Goal: Transaction & Acquisition: Purchase product/service

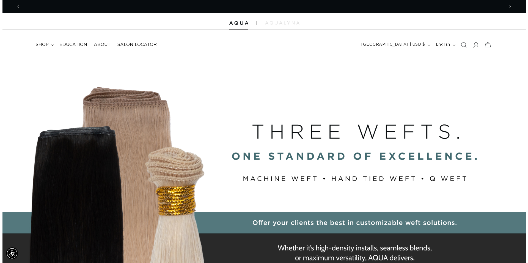
scroll to position [0, 484]
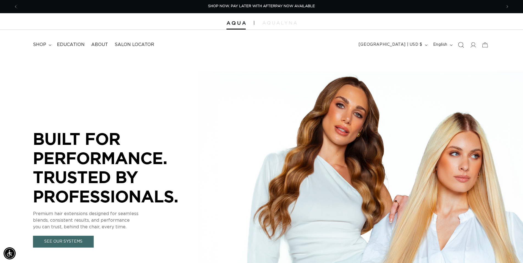
click at [462, 47] on icon "Search" at bounding box center [461, 45] width 6 height 6
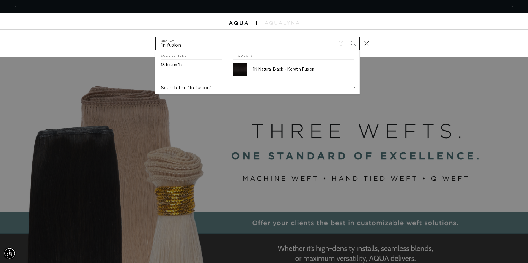
scroll to position [0, 0]
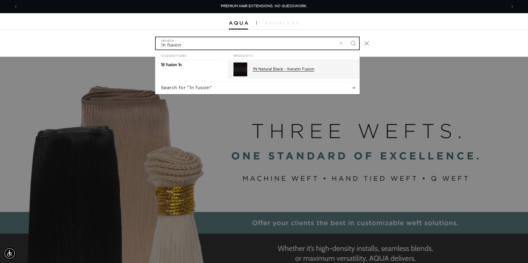
type input "1n fusion"
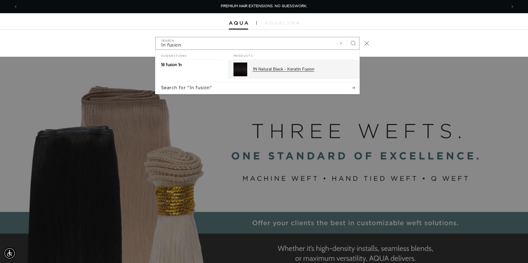
click at [306, 74] on div "1N Natural Black - Keratin Fusion" at bounding box center [303, 69] width 101 height 14
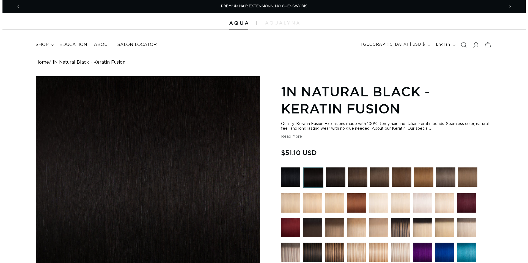
scroll to position [168, 0]
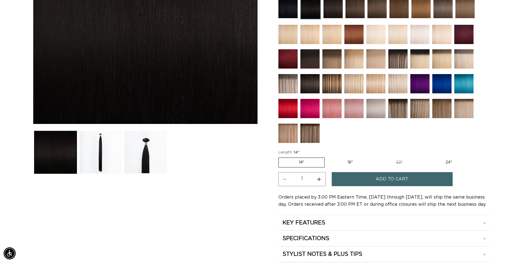
click at [389, 178] on span "Add to cart" at bounding box center [392, 179] width 33 height 14
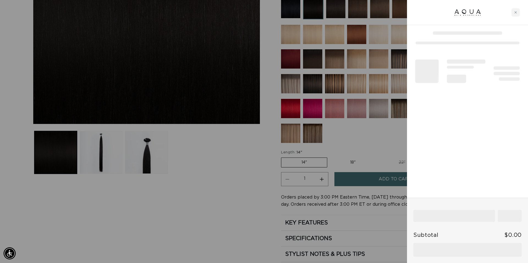
scroll to position [0, 489]
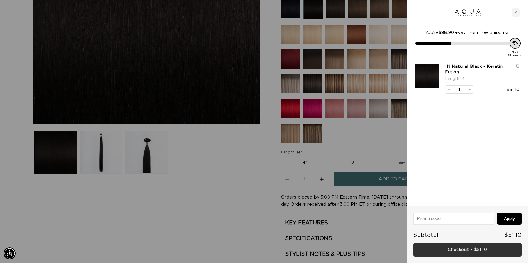
click at [466, 248] on link "Checkout • $51.10" at bounding box center [467, 249] width 108 height 14
